Goal: Check status: Check status

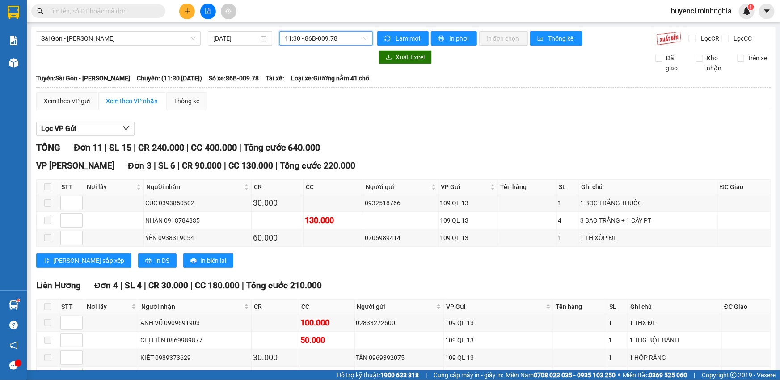
click at [325, 43] on span "11:30 - 86B-009.78" at bounding box center [326, 38] width 83 height 13
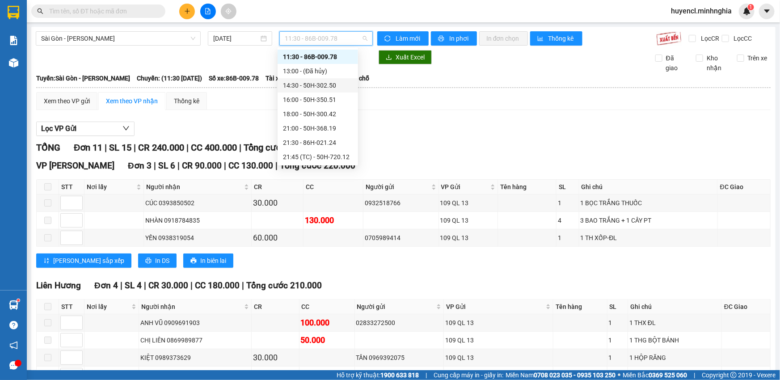
click at [333, 87] on div "14:30 - 50H-302.50" at bounding box center [318, 86] width 70 height 10
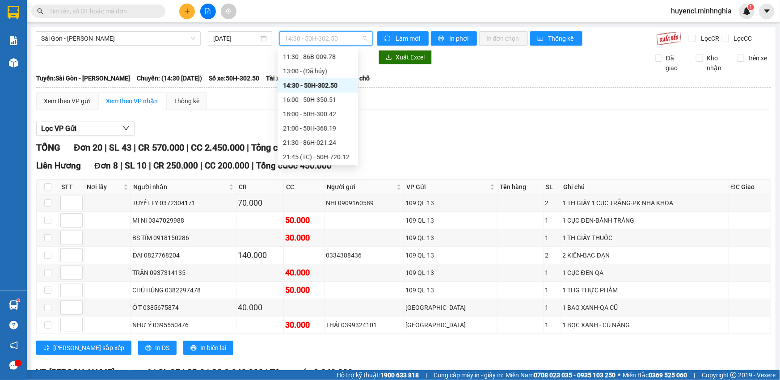
click at [300, 36] on span "14:30 - 50H-302.50" at bounding box center [326, 38] width 83 height 13
click at [321, 97] on div "16:00 - 50H-350.51" at bounding box center [318, 100] width 70 height 10
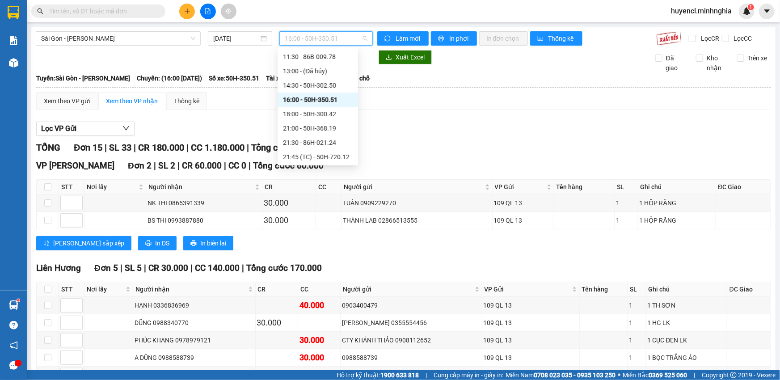
click at [316, 36] on span "16:00 - 50H-350.51" at bounding box center [326, 38] width 83 height 13
click at [331, 56] on div "11:30 - 86B-009.78" at bounding box center [318, 57] width 70 height 10
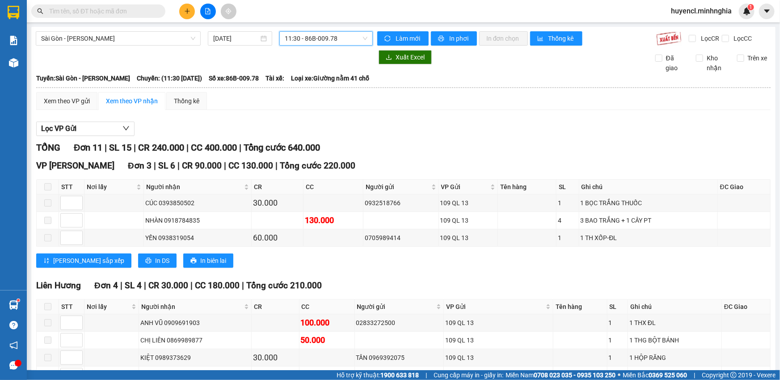
drag, startPoint x: 314, startPoint y: 52, endPoint x: 318, endPoint y: 39, distance: 13.5
click at [314, 52] on div at bounding box center [204, 57] width 337 height 14
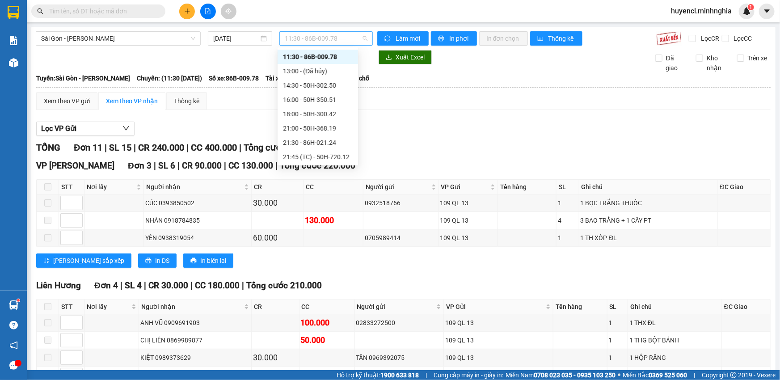
click at [319, 37] on span "11:30 - 86B-009.78" at bounding box center [326, 38] width 83 height 13
click at [336, 113] on div "10:30 - 50H-293.85" at bounding box center [318, 114] width 70 height 10
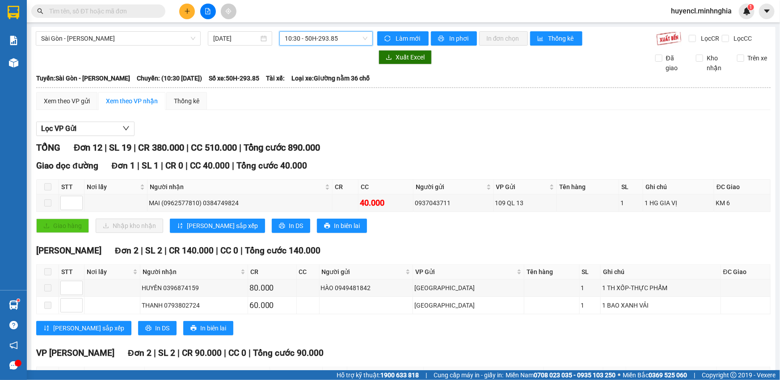
click at [335, 37] on span "10:30 - 50H-293.85" at bounding box center [326, 38] width 83 height 13
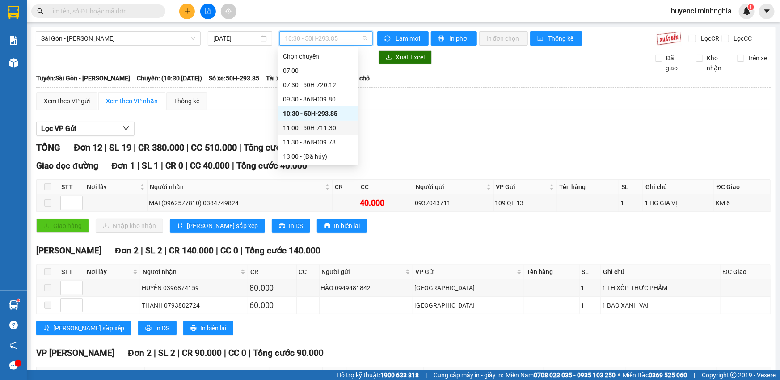
click at [334, 128] on div "11:00 - 50H-711.30" at bounding box center [318, 128] width 70 height 10
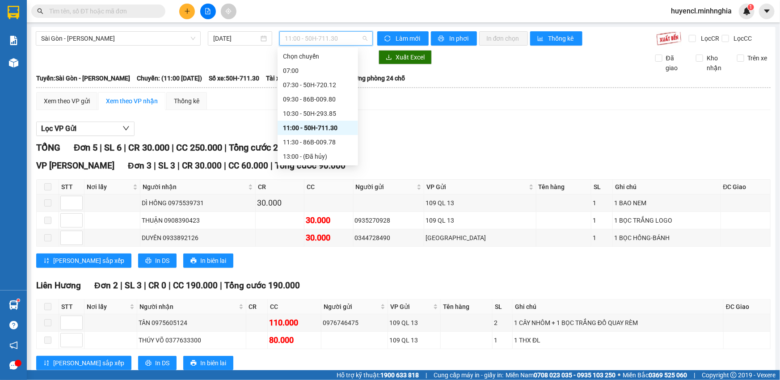
click at [317, 35] on span "11:00 - 50H-711.30" at bounding box center [326, 38] width 83 height 13
click at [331, 81] on div "07:30 - 50H-720.12" at bounding box center [318, 85] width 70 height 10
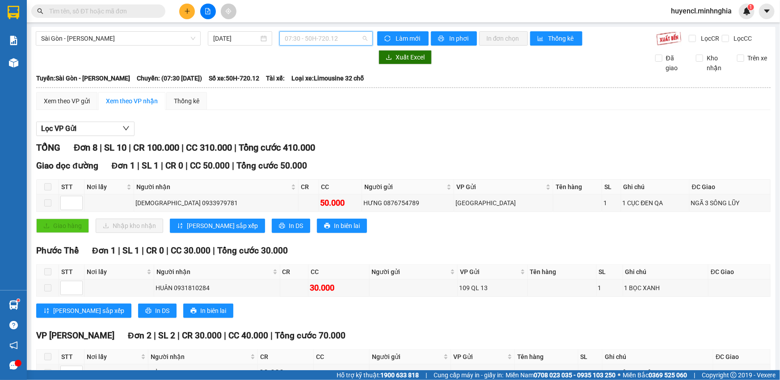
click at [342, 38] on span "07:30 - 50H-720.12" at bounding box center [326, 38] width 83 height 13
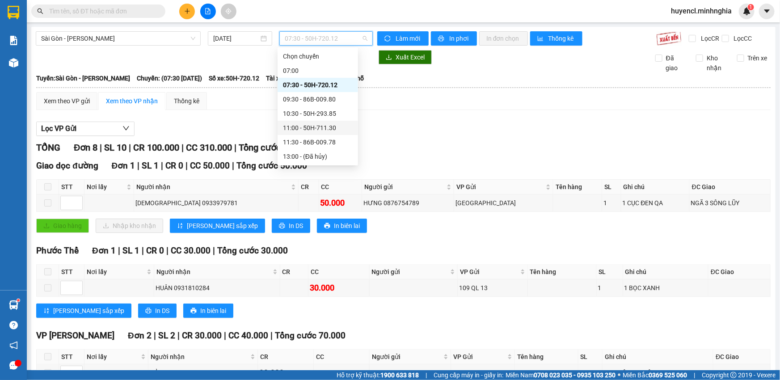
scroll to position [114, 0]
click at [334, 88] on div "18:00 - 50H-300.42" at bounding box center [318, 86] width 70 height 10
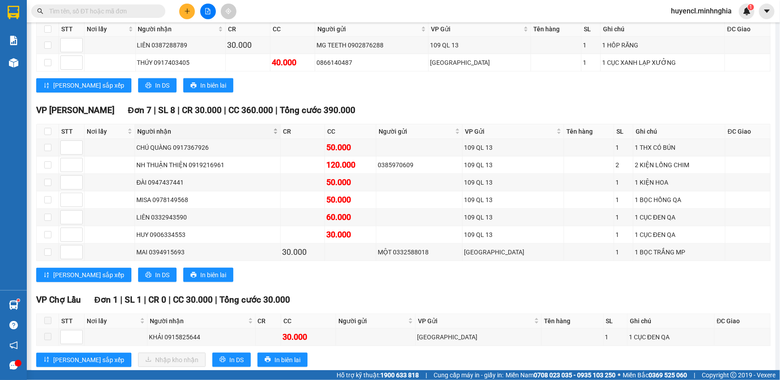
scroll to position [487, 0]
